Goal: Task Accomplishment & Management: Complete application form

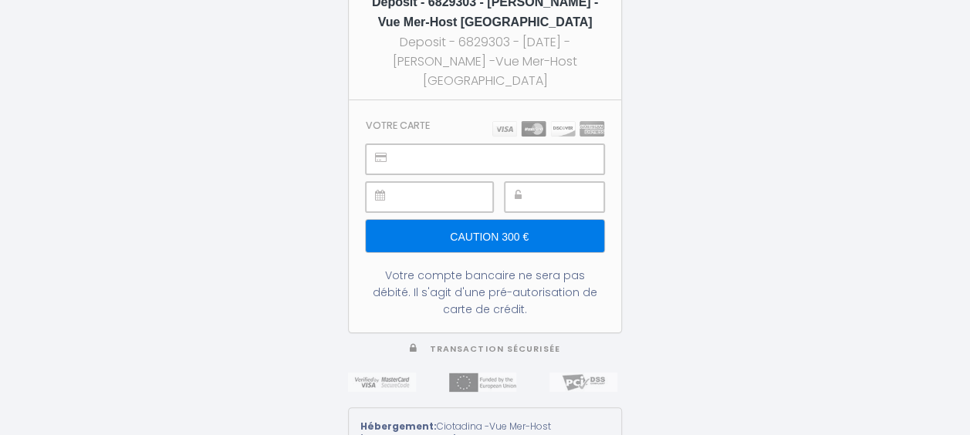
click at [398, 199] on div at bounding box center [429, 197] width 127 height 30
click at [523, 201] on div at bounding box center [554, 197] width 100 height 30
click at [511, 242] on input "Caution 300 €" at bounding box center [485, 236] width 238 height 32
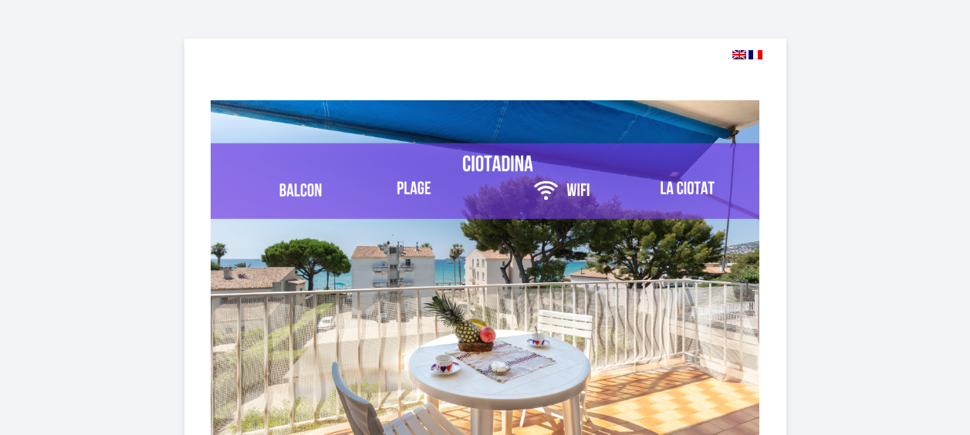
select select
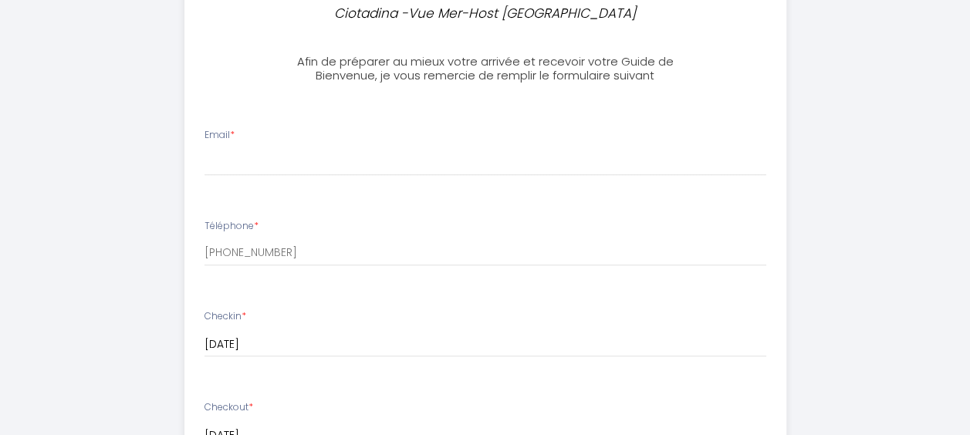
scroll to position [494, 0]
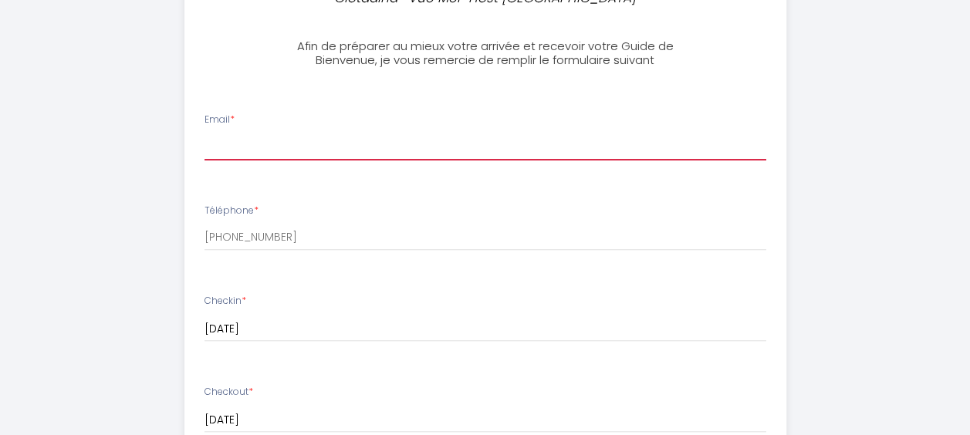
click at [270, 146] on input "Email *" at bounding box center [485, 147] width 562 height 28
type input "emilie411@hotmail.com"
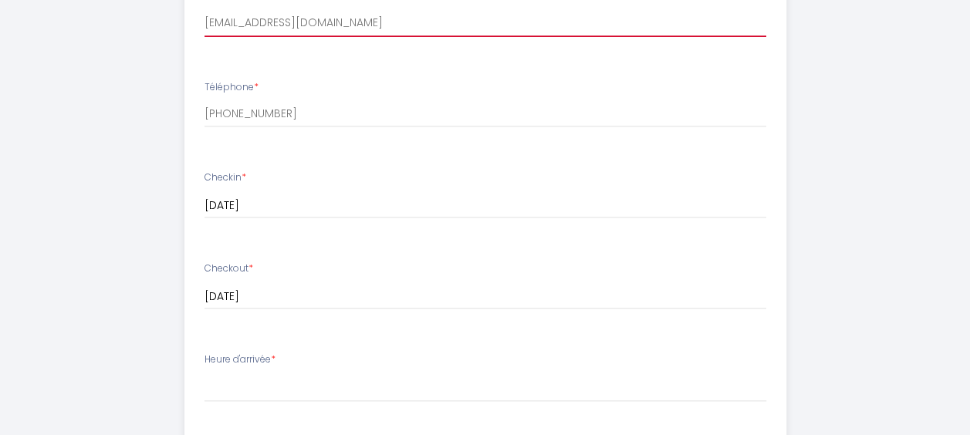
scroll to position [648, 0]
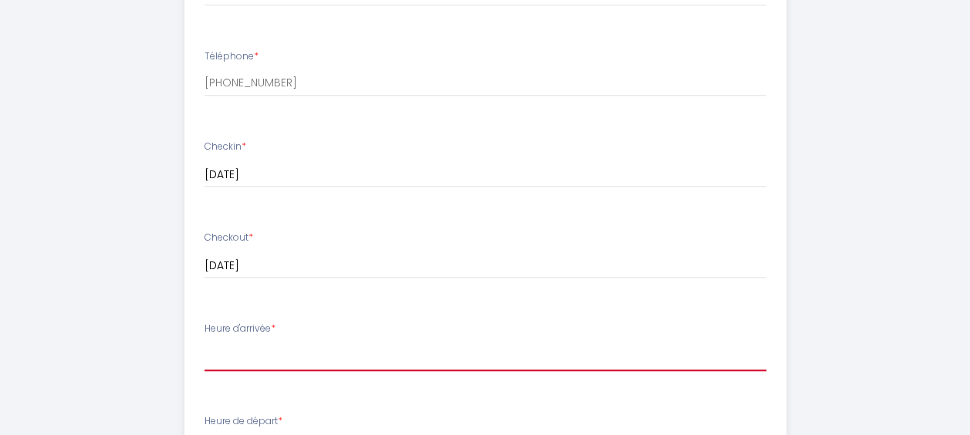
click at [392, 354] on select "16:00 16:30 17:00 17:30 18:00 18:30 19:00 19:30 20:00 20:30 21:00 21:30 22:00 2…" at bounding box center [485, 356] width 562 height 29
select select "16:00"
click at [204, 342] on select "16:00 16:30 17:00 17:30 18:00 18:30 19:00 19:30 20:00 20:30 21:00 21:30 22:00 2…" at bounding box center [485, 356] width 562 height 29
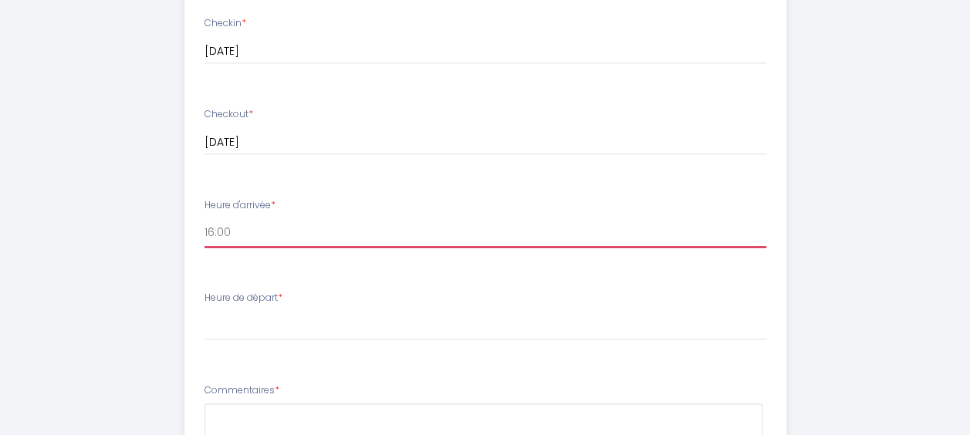
scroll to position [802, 0]
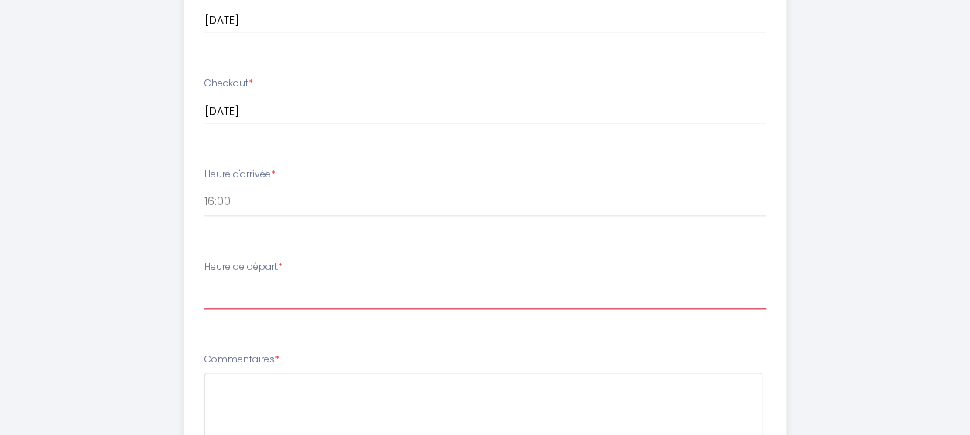
click at [440, 295] on select "00:00 00:30 01:00 01:30 02:00 02:30 03:00 03:30 04:00 04:30 05:00 05:30 06:00 0…" at bounding box center [485, 294] width 562 height 29
select select "10:00"
click at [204, 280] on select "00:00 00:30 01:00 01:30 02:00 02:30 03:00 03:30 04:00 04:30 05:00 05:30 06:00 0…" at bounding box center [485, 294] width 562 height 29
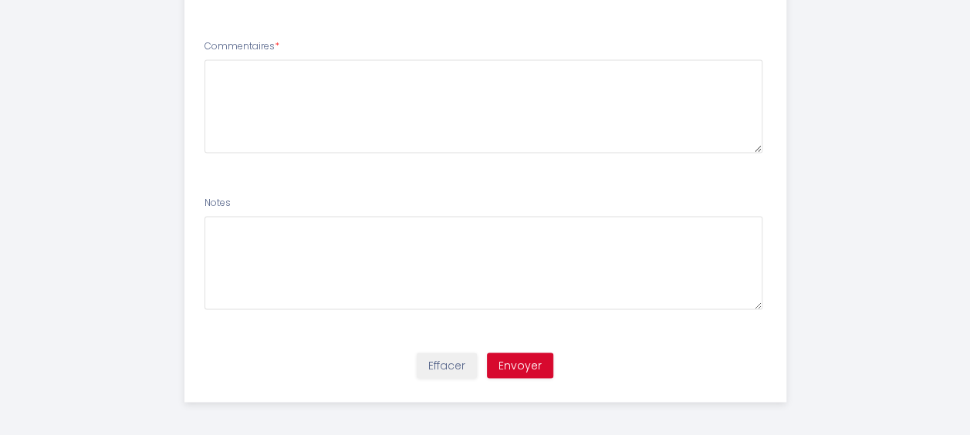
scroll to position [1119, 0]
click at [540, 362] on button "Envoyer" at bounding box center [520, 362] width 66 height 26
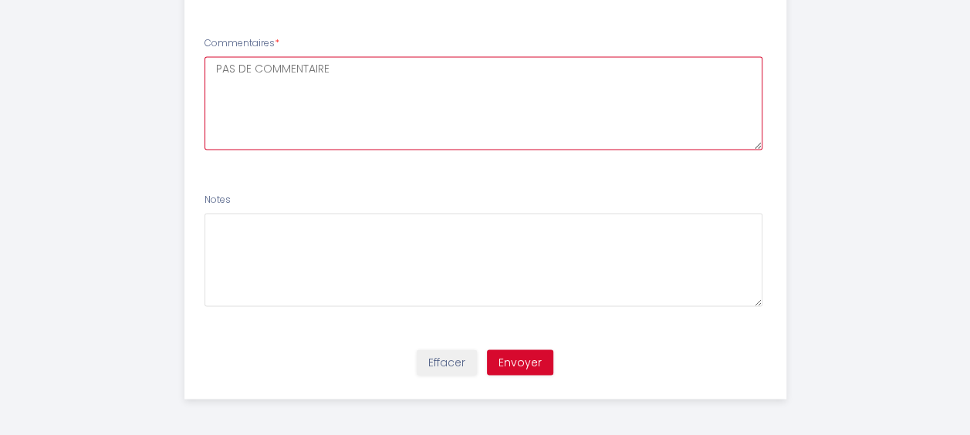
type textarea "PAS DE COMMENTAIRE"
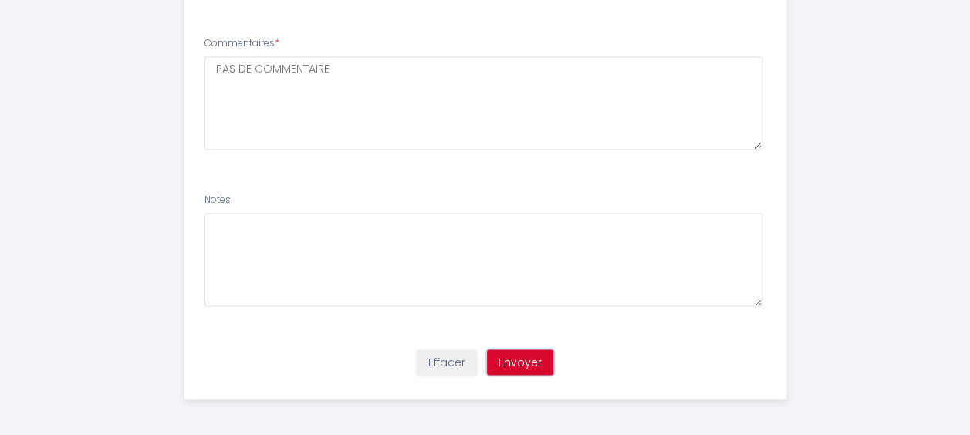
click at [534, 352] on button "Envoyer" at bounding box center [520, 362] width 66 height 26
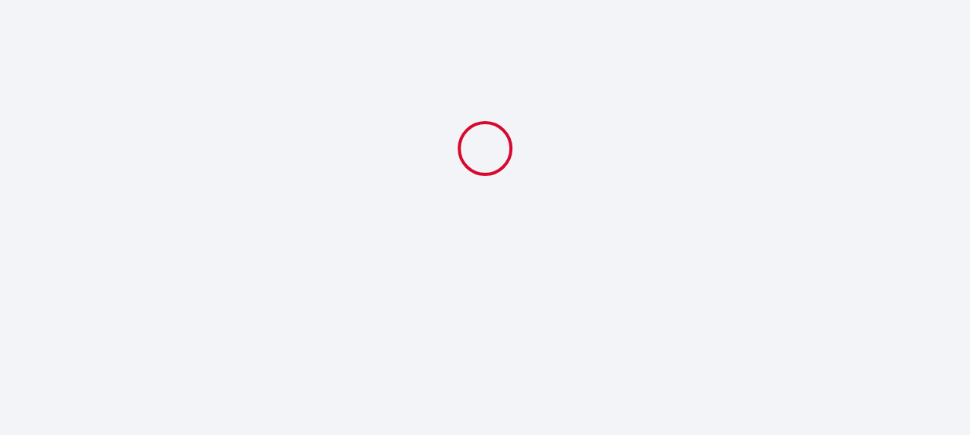
scroll to position [0, 0]
select select "10:00"
